Goal: Navigation & Orientation: Find specific page/section

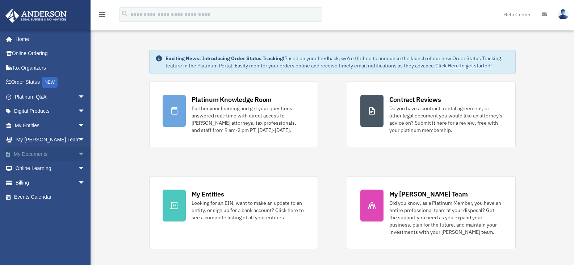
click at [78, 153] on span "arrow_drop_down" at bounding box center [85, 154] width 14 height 15
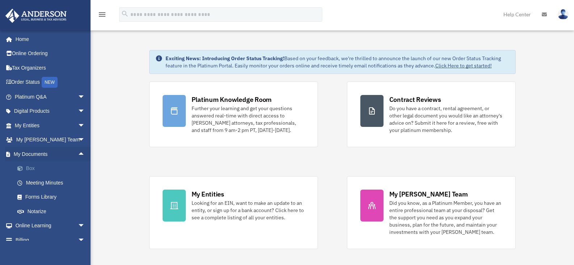
click at [25, 169] on span at bounding box center [23, 168] width 5 height 5
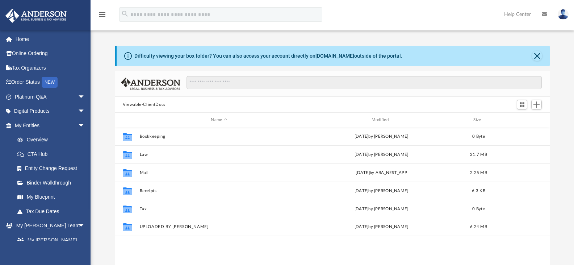
scroll to position [159, 429]
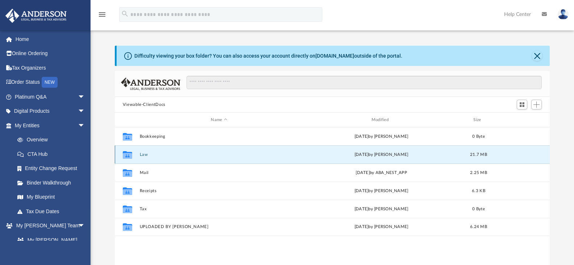
click at [143, 155] on button "Law" at bounding box center [218, 154] width 159 height 5
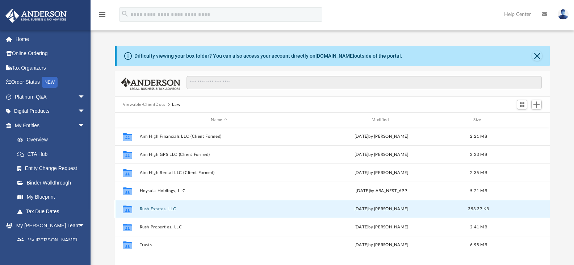
click at [161, 209] on button "Rush Estates, LLC" at bounding box center [218, 208] width 159 height 5
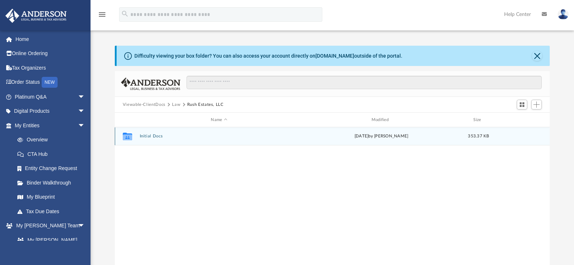
click at [151, 135] on button "Initial Docs" at bounding box center [218, 136] width 159 height 5
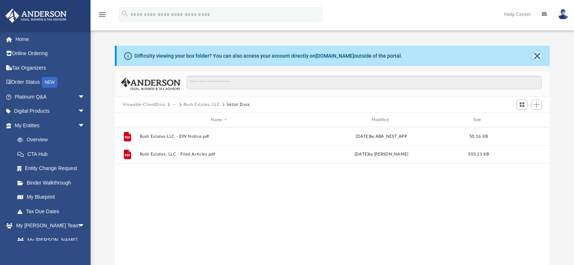
click at [539, 56] on button "Close" at bounding box center [537, 56] width 10 height 10
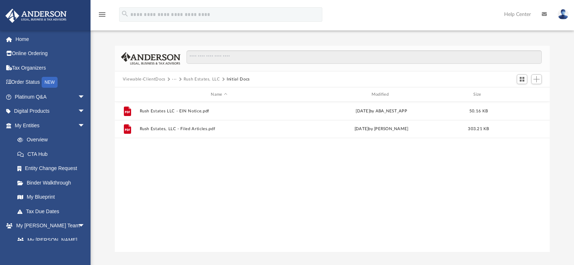
click at [202, 80] on button "Rush Estates, LLC" at bounding box center [201, 79] width 37 height 7
click at [175, 80] on button "Law" at bounding box center [176, 79] width 8 height 7
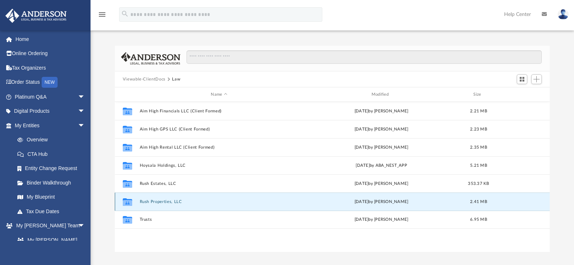
click at [163, 202] on button "Rush Properties, LLC" at bounding box center [218, 201] width 159 height 5
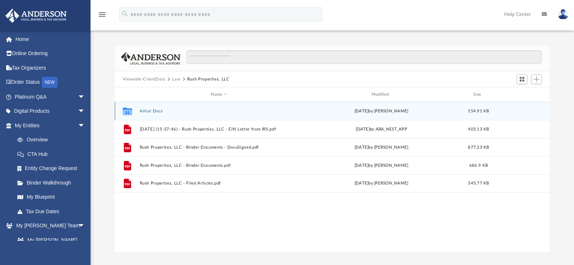
click at [148, 111] on button "Initial Docs" at bounding box center [218, 111] width 159 height 5
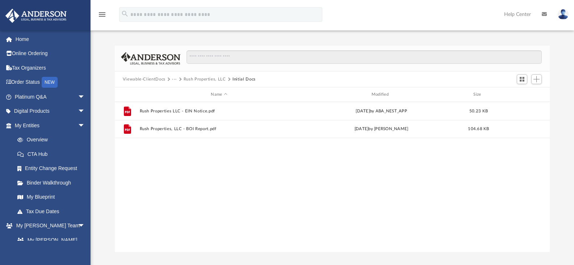
click at [201, 80] on button "Rush Properties, LLC" at bounding box center [204, 79] width 42 height 7
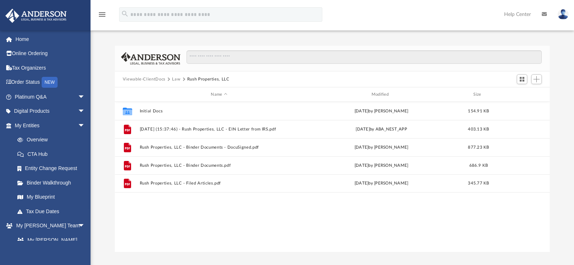
click at [174, 79] on button "Law" at bounding box center [176, 79] width 8 height 7
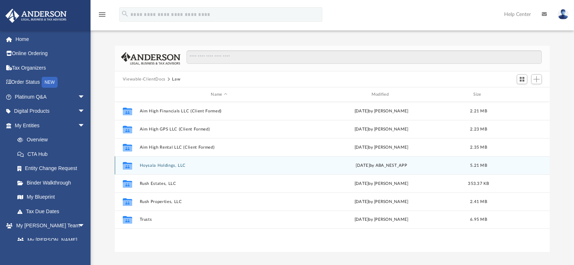
click at [163, 165] on button "Hoysala Holdings, LLC" at bounding box center [218, 165] width 159 height 5
